Goal: Information Seeking & Learning: Learn about a topic

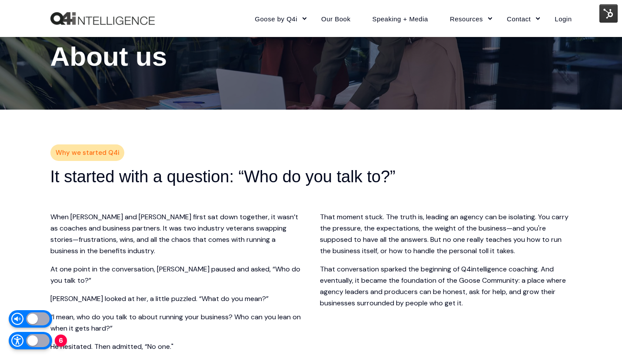
scroll to position [134, 0]
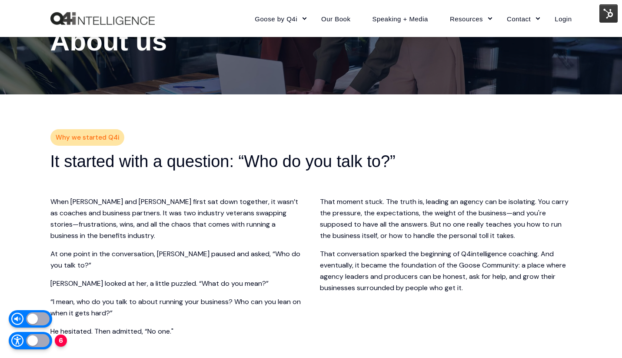
click at [608, 11] on img at bounding box center [608, 13] width 18 height 18
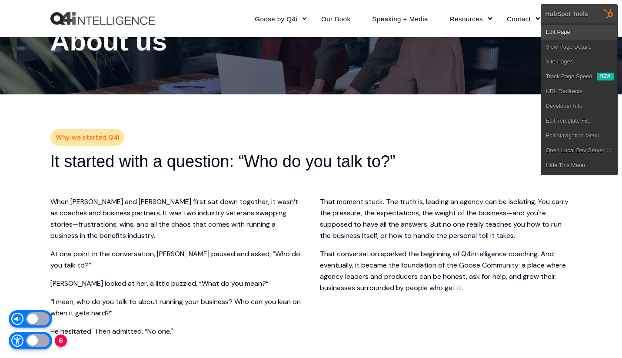
click at [576, 30] on link "Edit Page" at bounding box center [579, 32] width 76 height 15
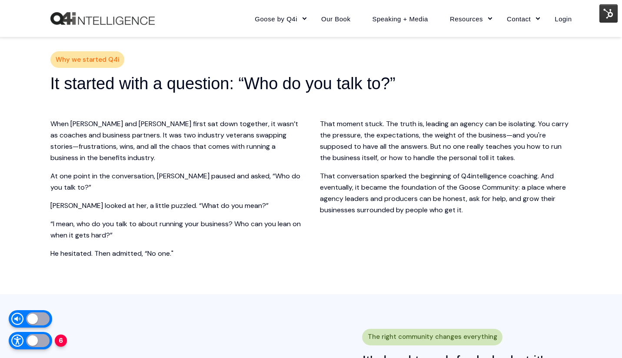
scroll to position [212, 0]
click at [140, 136] on p "When [PERSON_NAME] and [PERSON_NAME] first sat down together, it wasn’t as coac…" at bounding box center [176, 140] width 252 height 45
drag, startPoint x: 140, startPoint y: 136, endPoint x: 181, endPoint y: 136, distance: 40.4
click at [181, 136] on p "When [PERSON_NAME] and [PERSON_NAME] first sat down together, it wasn’t as coac…" at bounding box center [176, 140] width 252 height 45
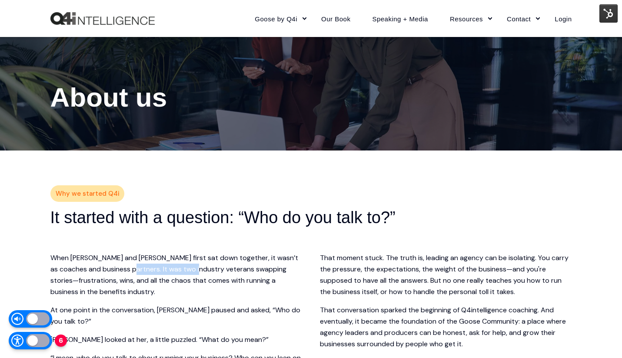
scroll to position [0, 0]
